Goal: Task Accomplishment & Management: Manage account settings

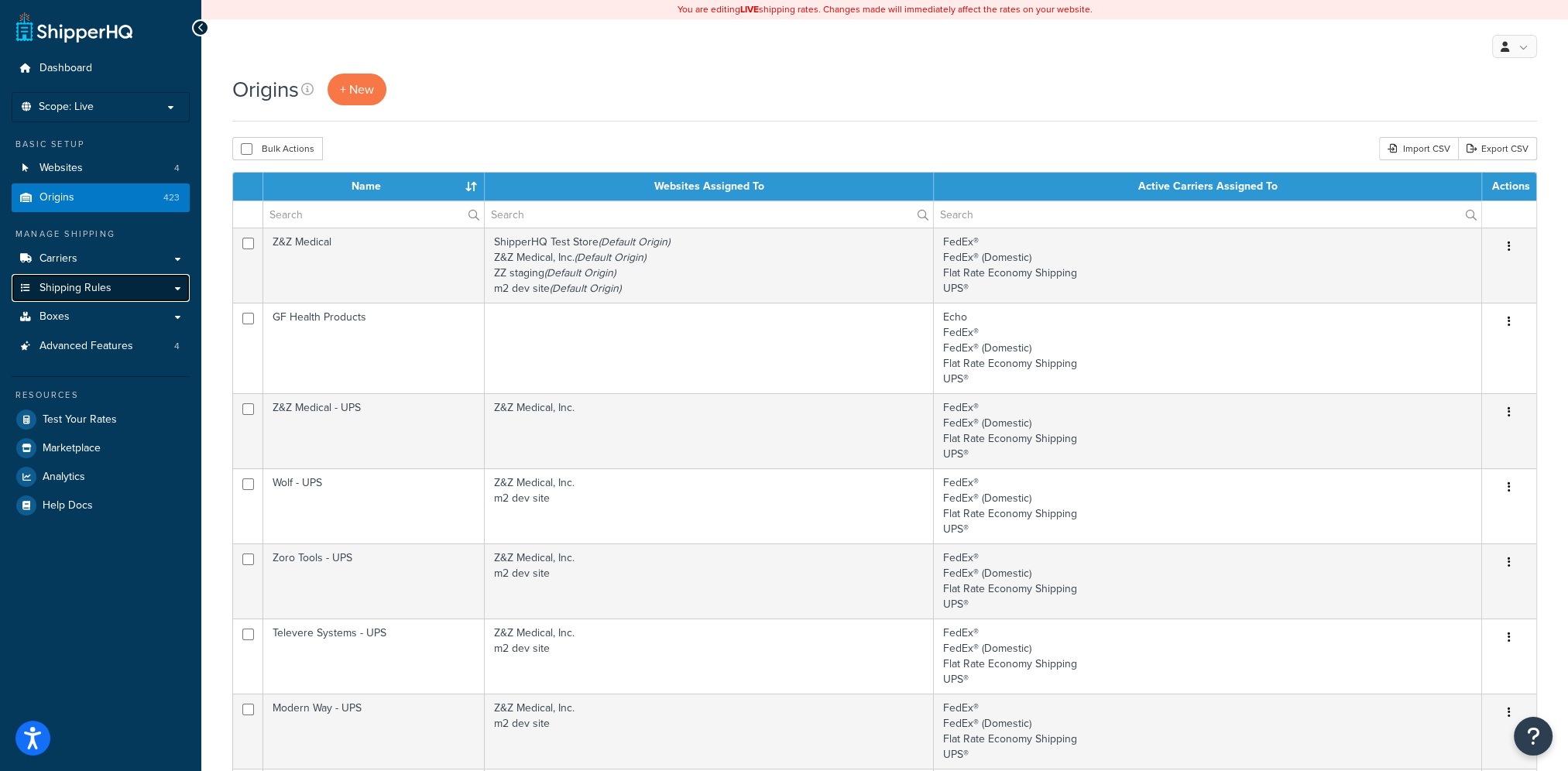
click at [72, 282] on span "Shipping Rules" at bounding box center [75, 288] width 72 height 13
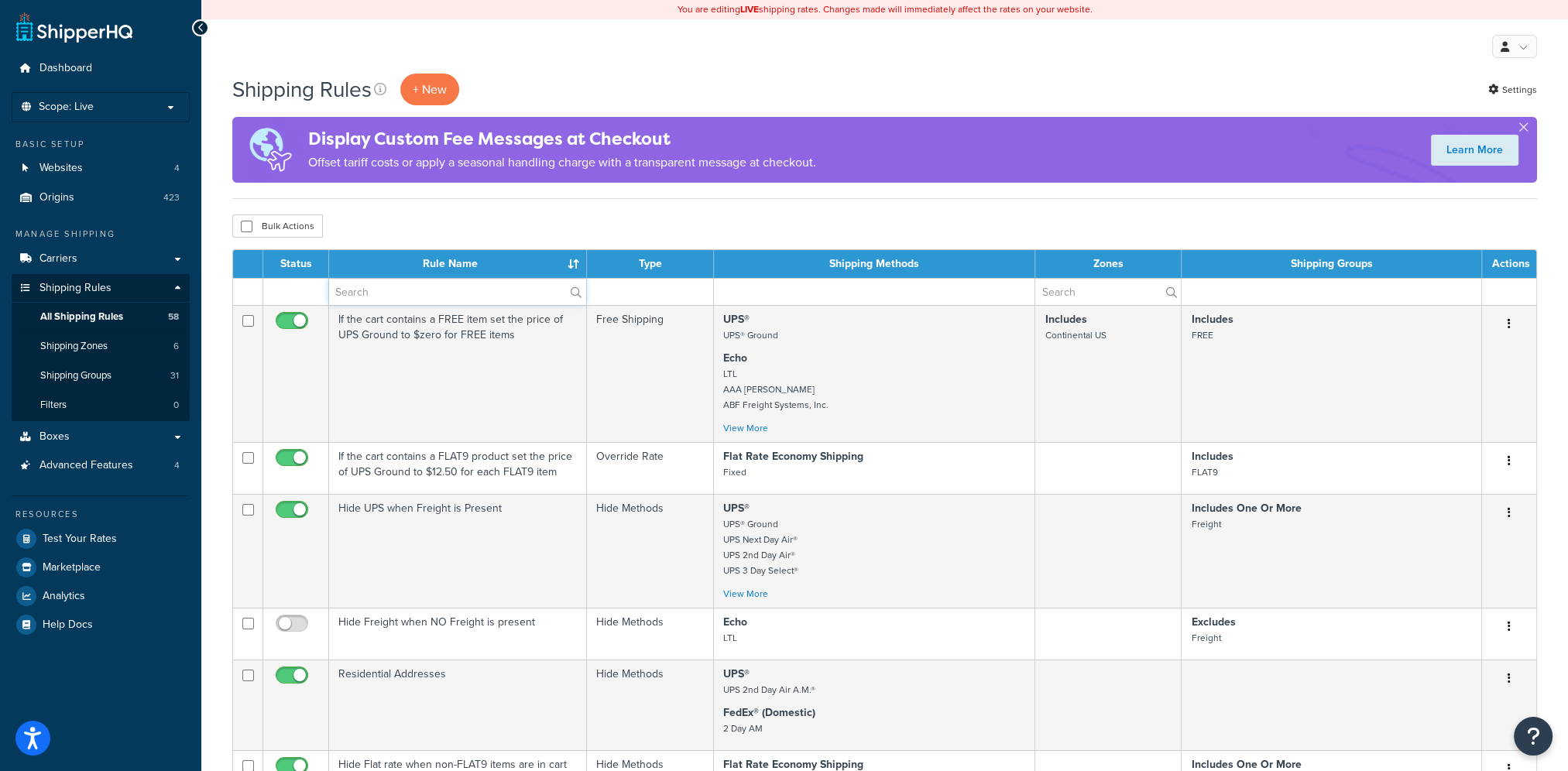
click at [386, 286] on input "text" at bounding box center [457, 291] width 257 height 26
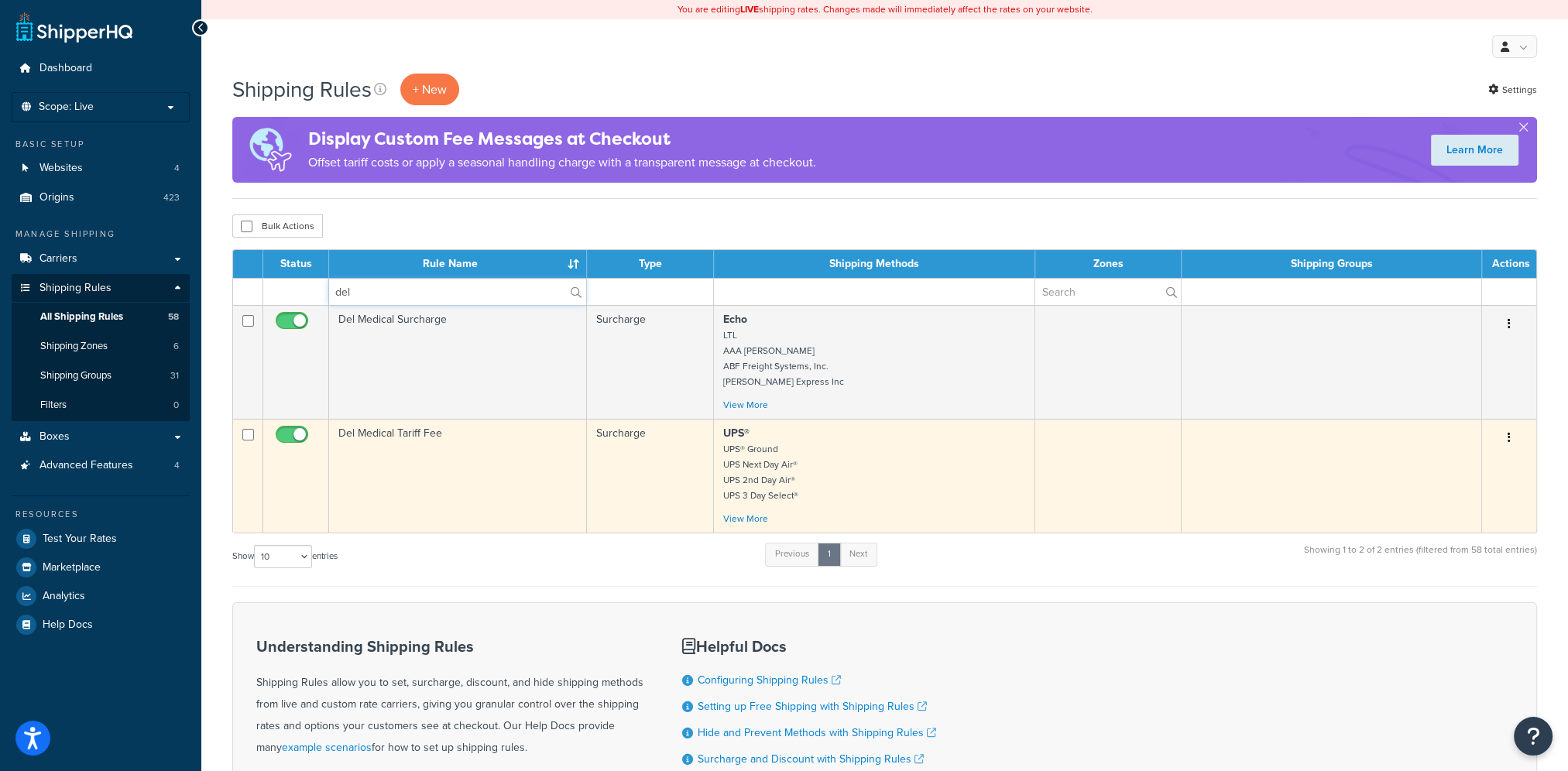
type input "del"
click at [520, 485] on td "Del Medical Tariff Fee" at bounding box center [458, 476] width 258 height 114
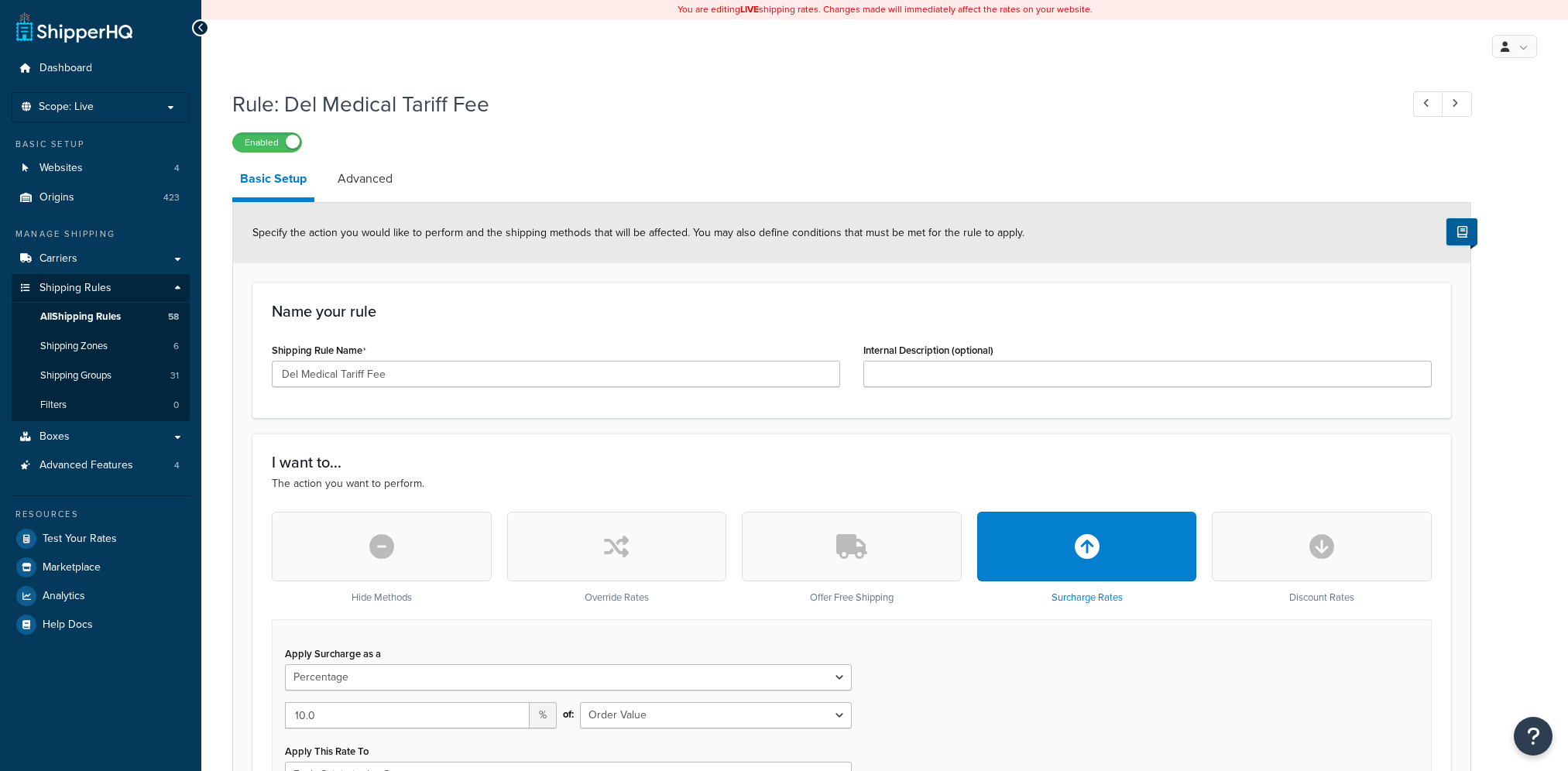
select select "PERCENTAGE"
select select "ORDER"
select select "LOCATION"
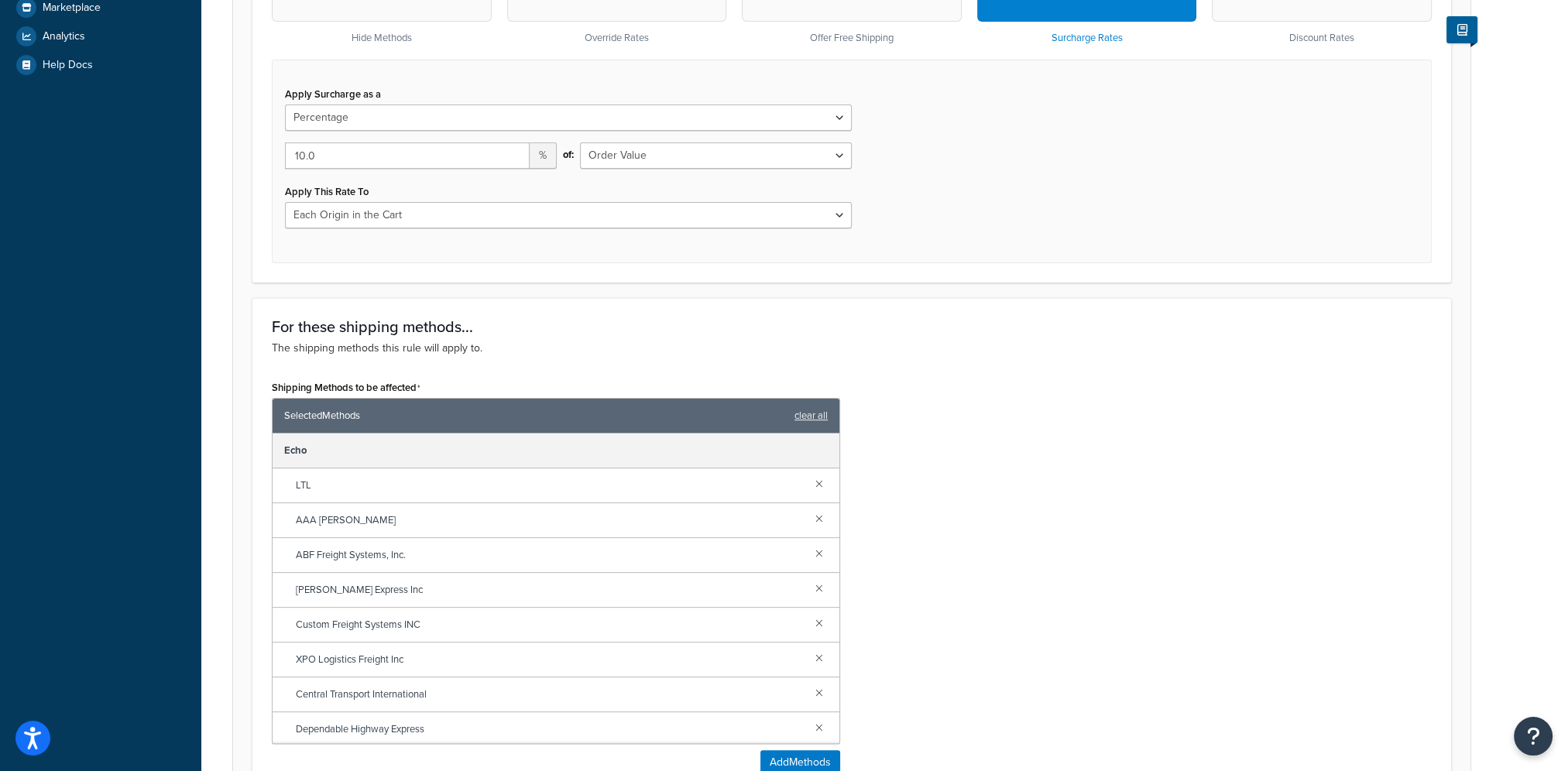
scroll to position [309, 0]
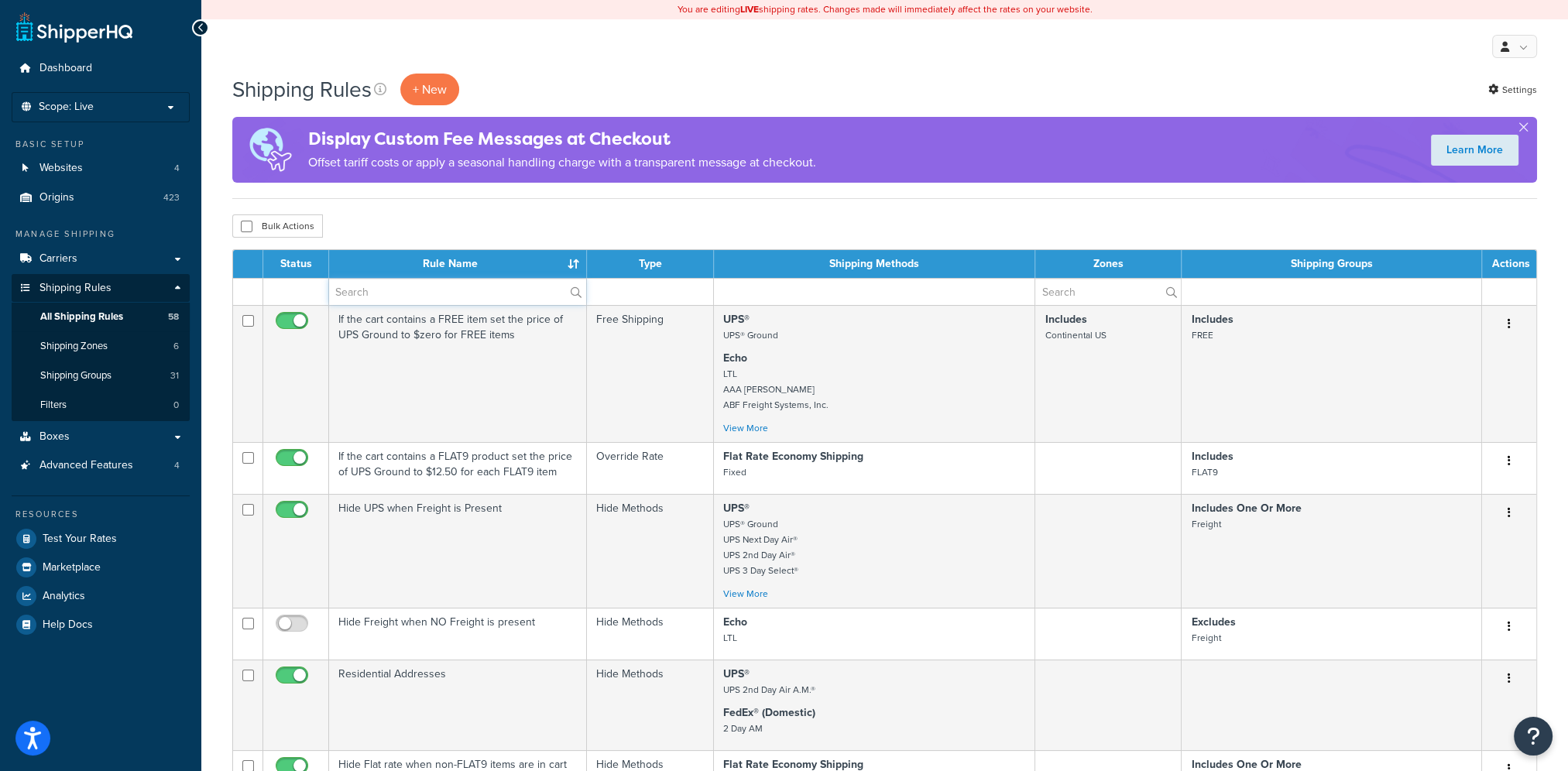
click at [415, 293] on input "text" at bounding box center [457, 291] width 257 height 26
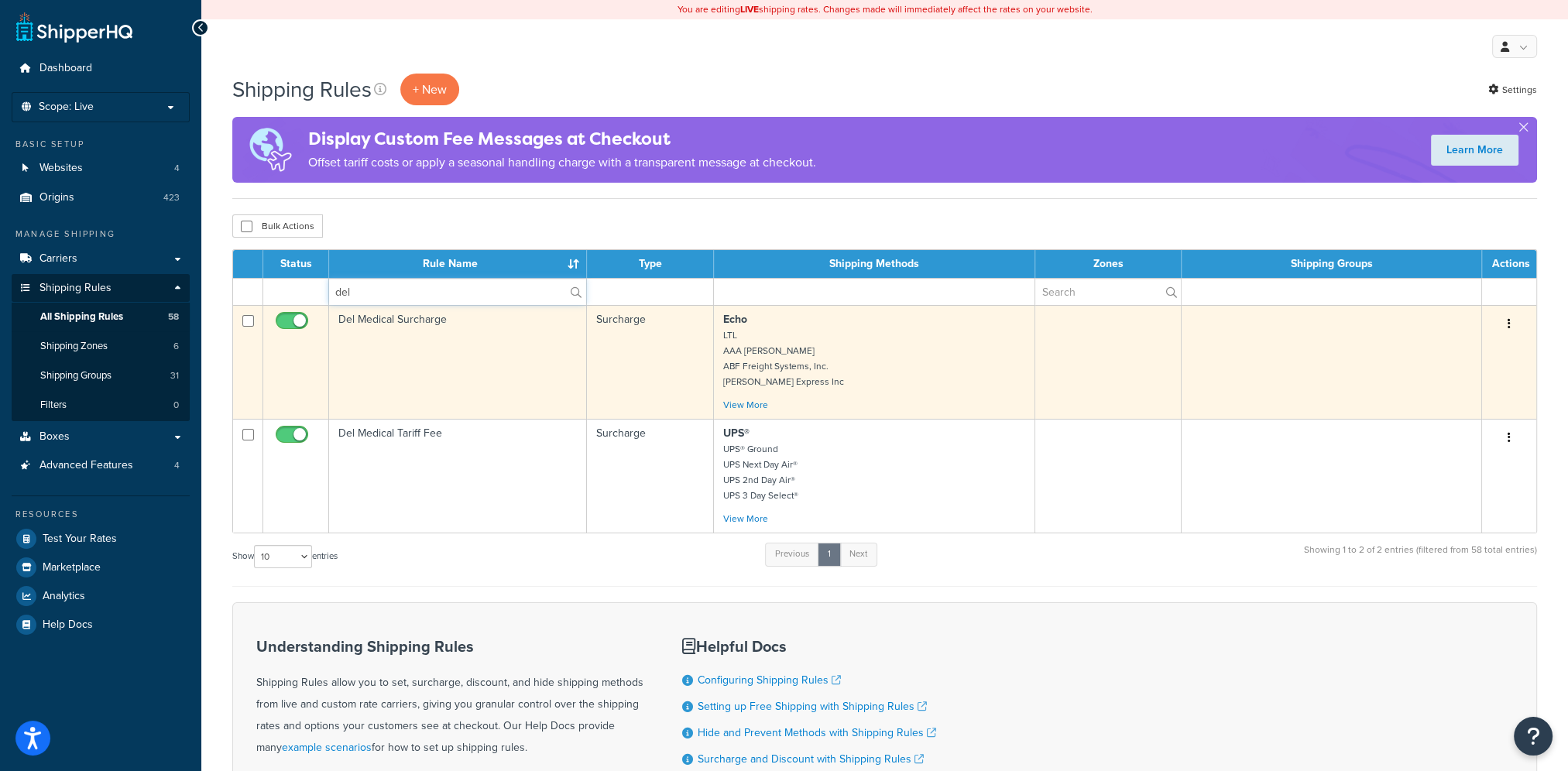
type input "del"
click at [429, 357] on td "Del Medical Surcharge" at bounding box center [458, 362] width 258 height 114
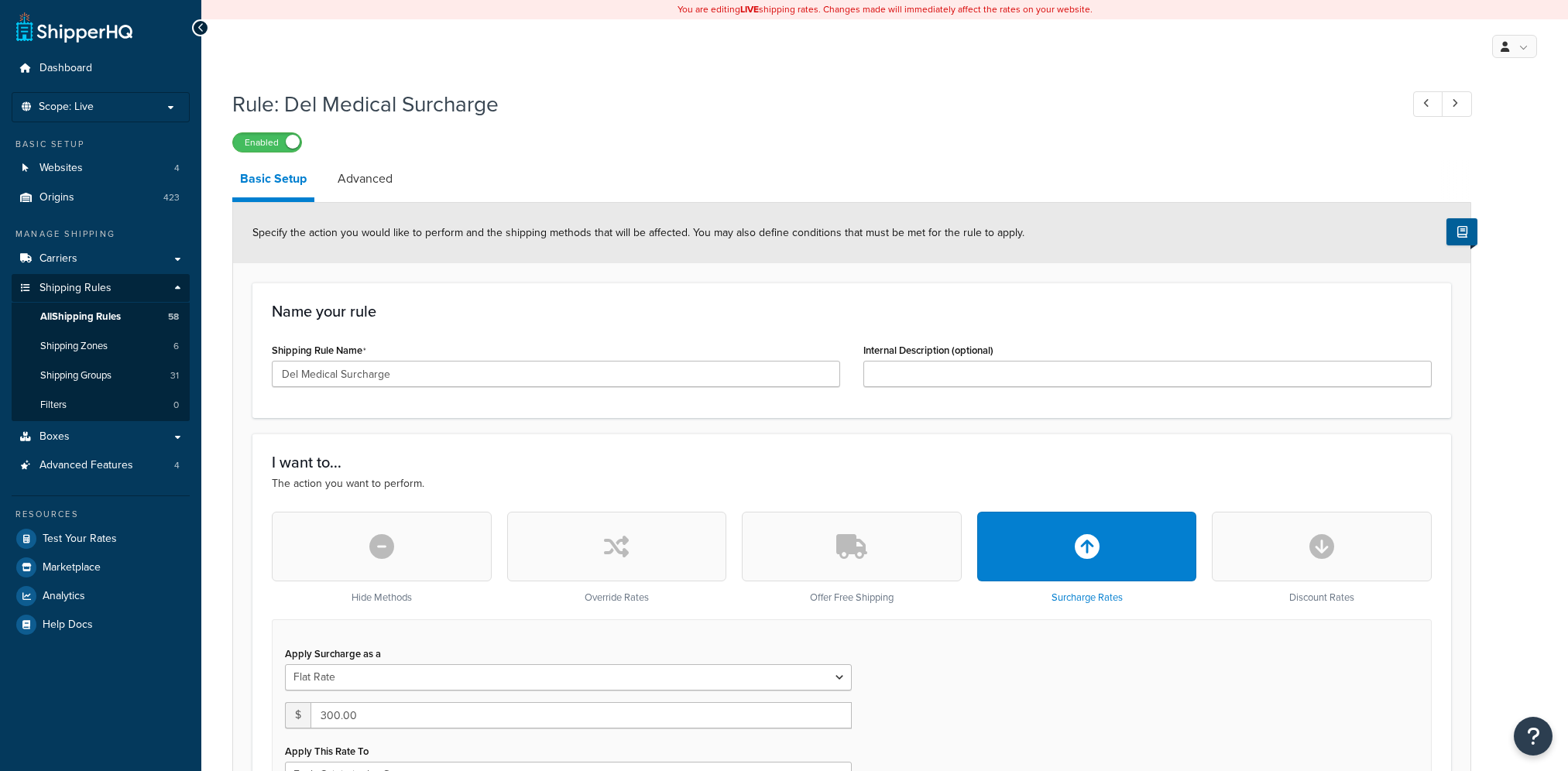
select select "LOCATION"
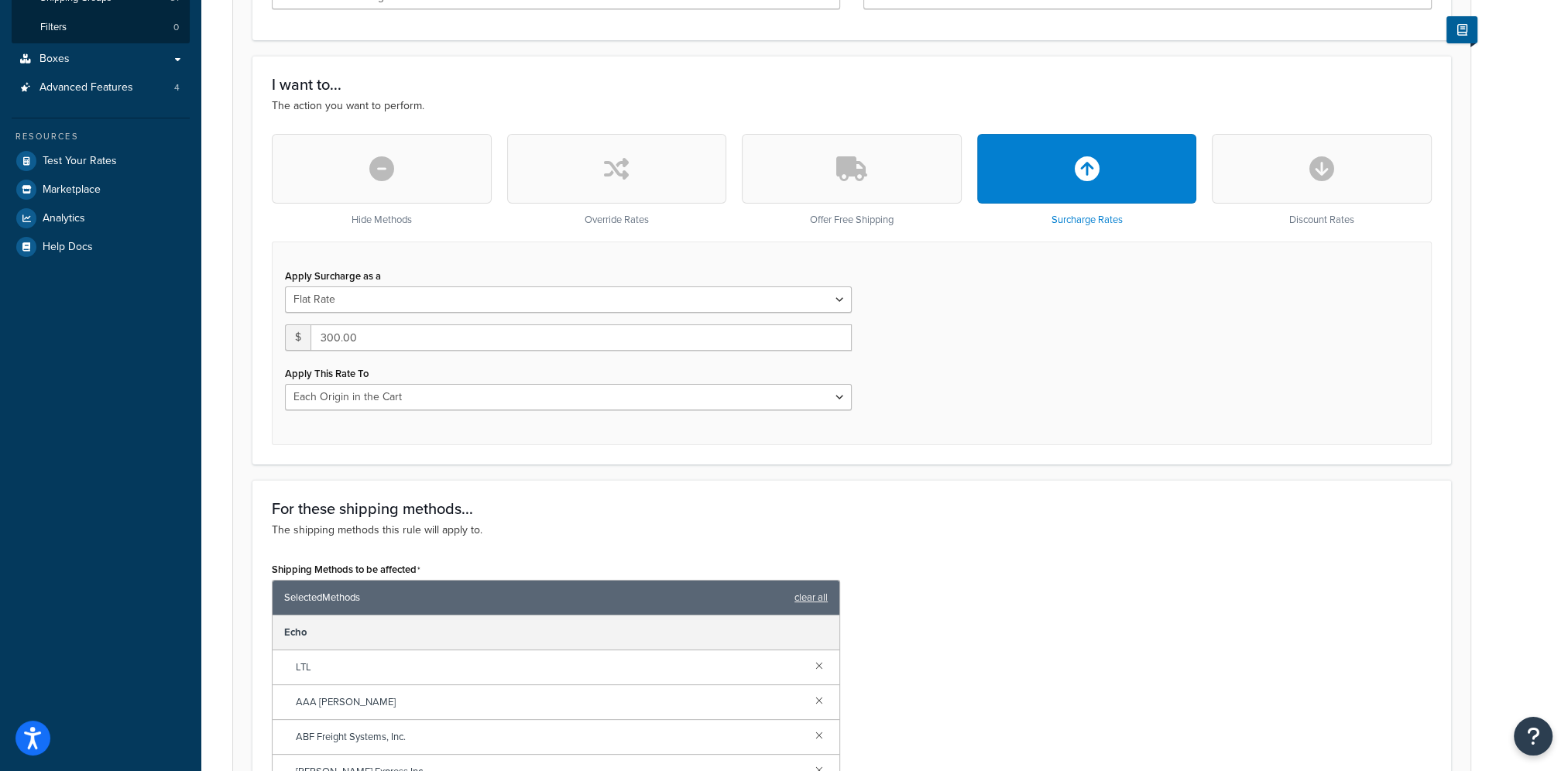
scroll to position [387, 0]
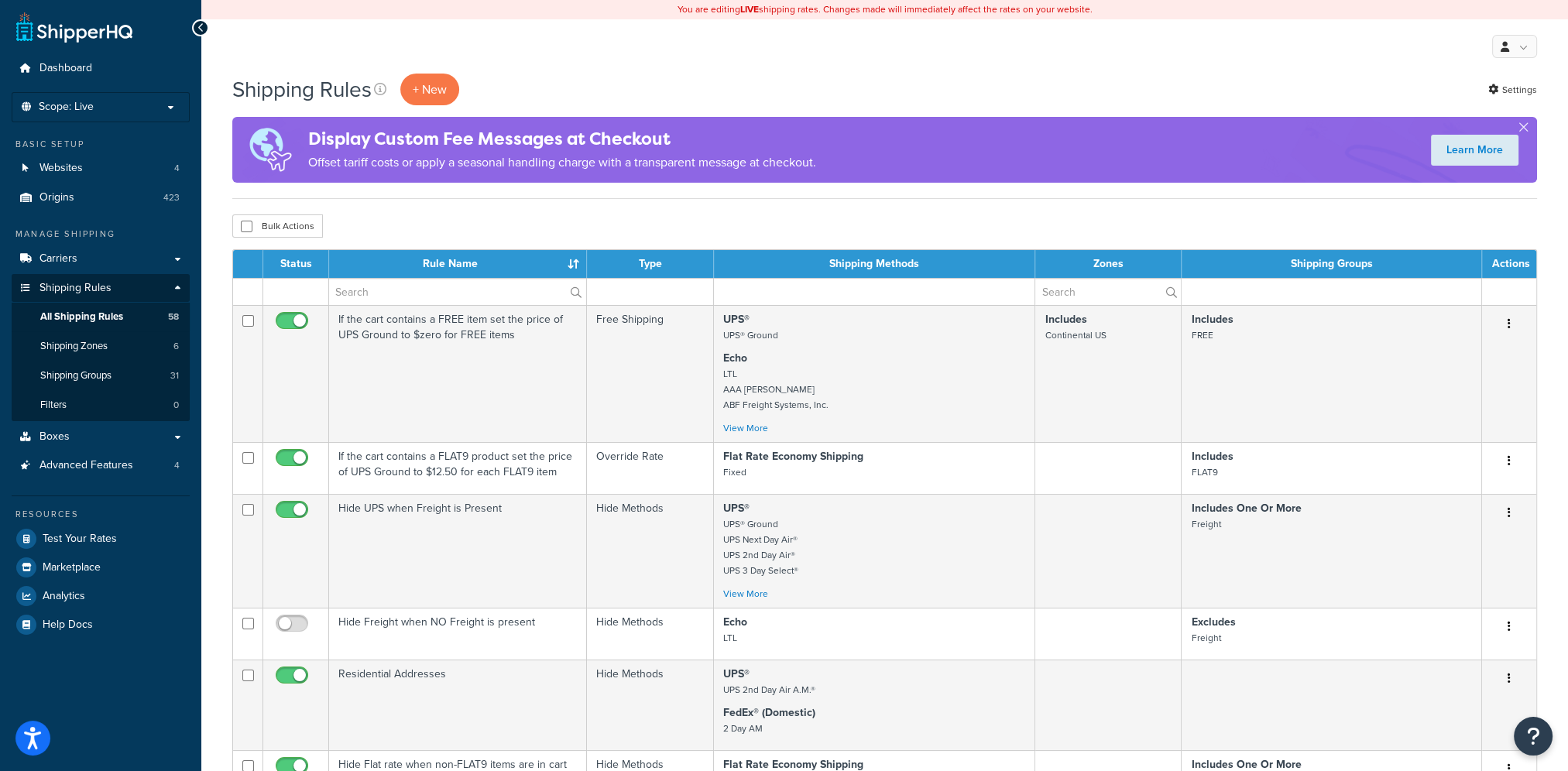
drag, startPoint x: 363, startPoint y: 277, endPoint x: 364, endPoint y: 294, distance: 17.0
click at [363, 278] on table "Status Rule Name Type Shipping Methods Zones Shipping Groups Actions If the car…" at bounding box center [884, 749] width 1304 height 1001
click at [364, 295] on input "text" at bounding box center [457, 291] width 257 height 26
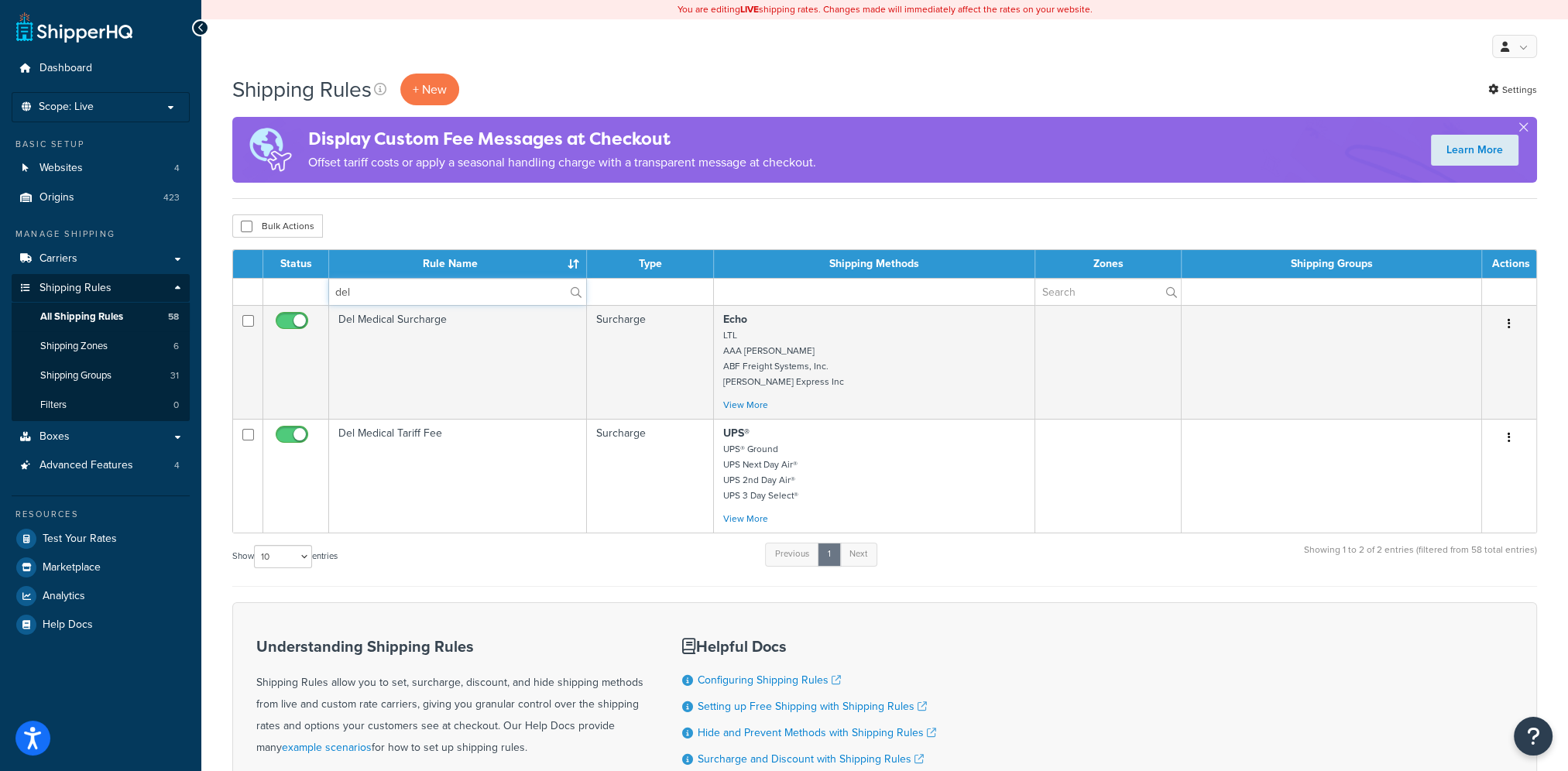
type input "del"
